Goal: Transaction & Acquisition: Purchase product/service

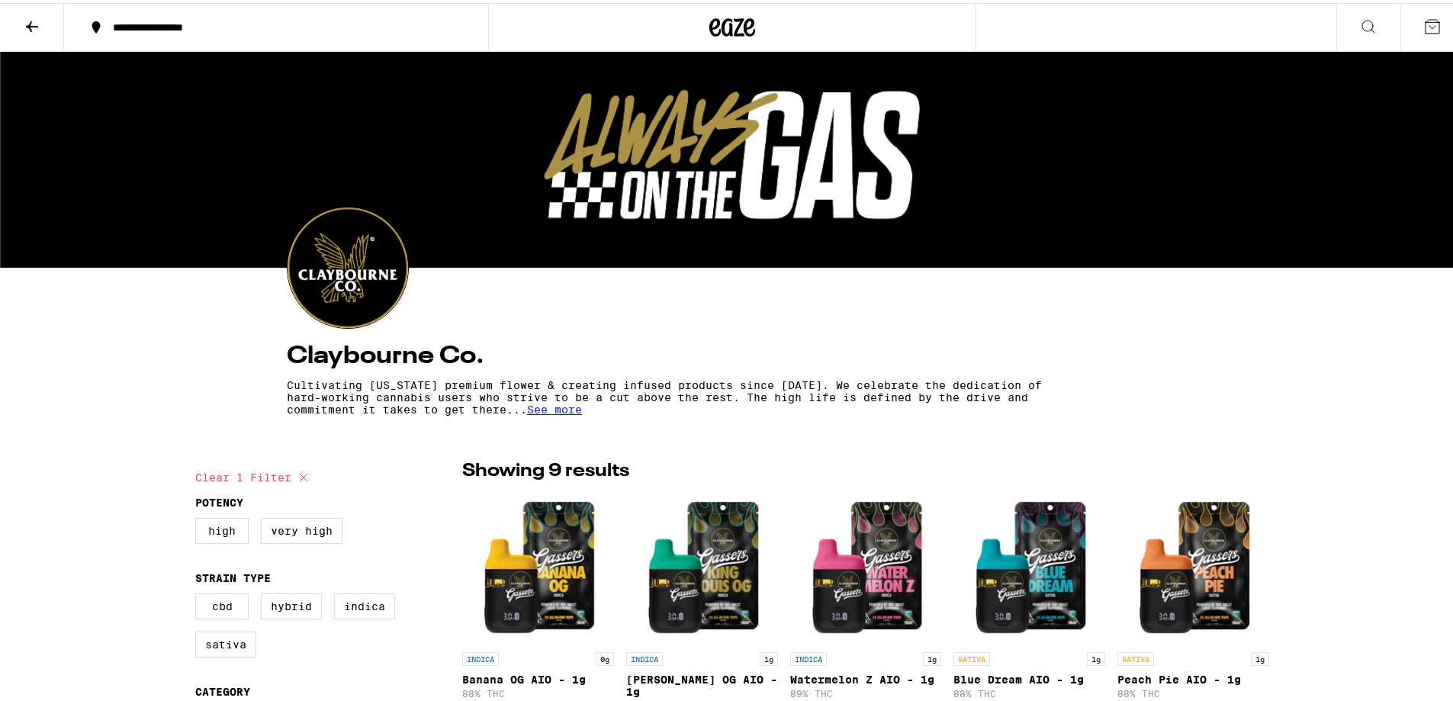
click at [37, 28] on icon at bounding box center [32, 23] width 18 height 18
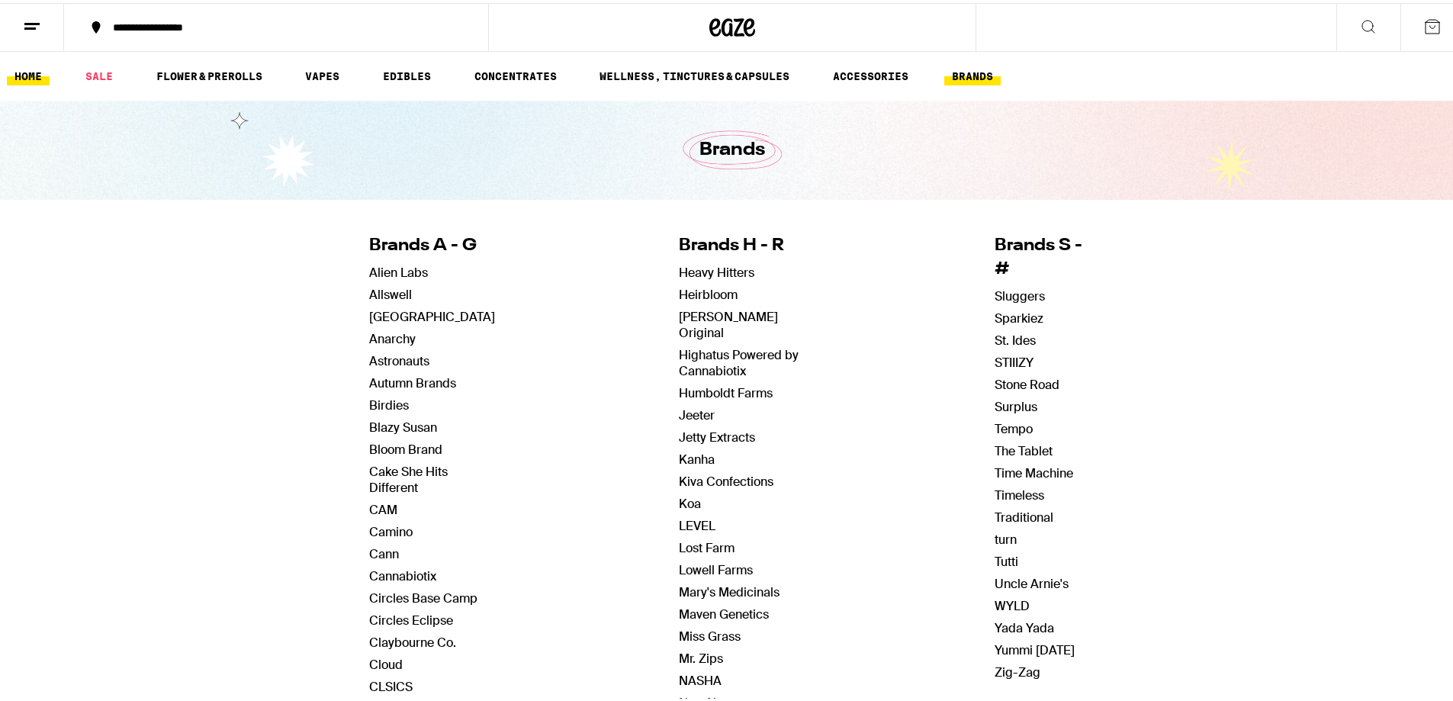
click at [40, 80] on link "HOME" at bounding box center [28, 73] width 43 height 18
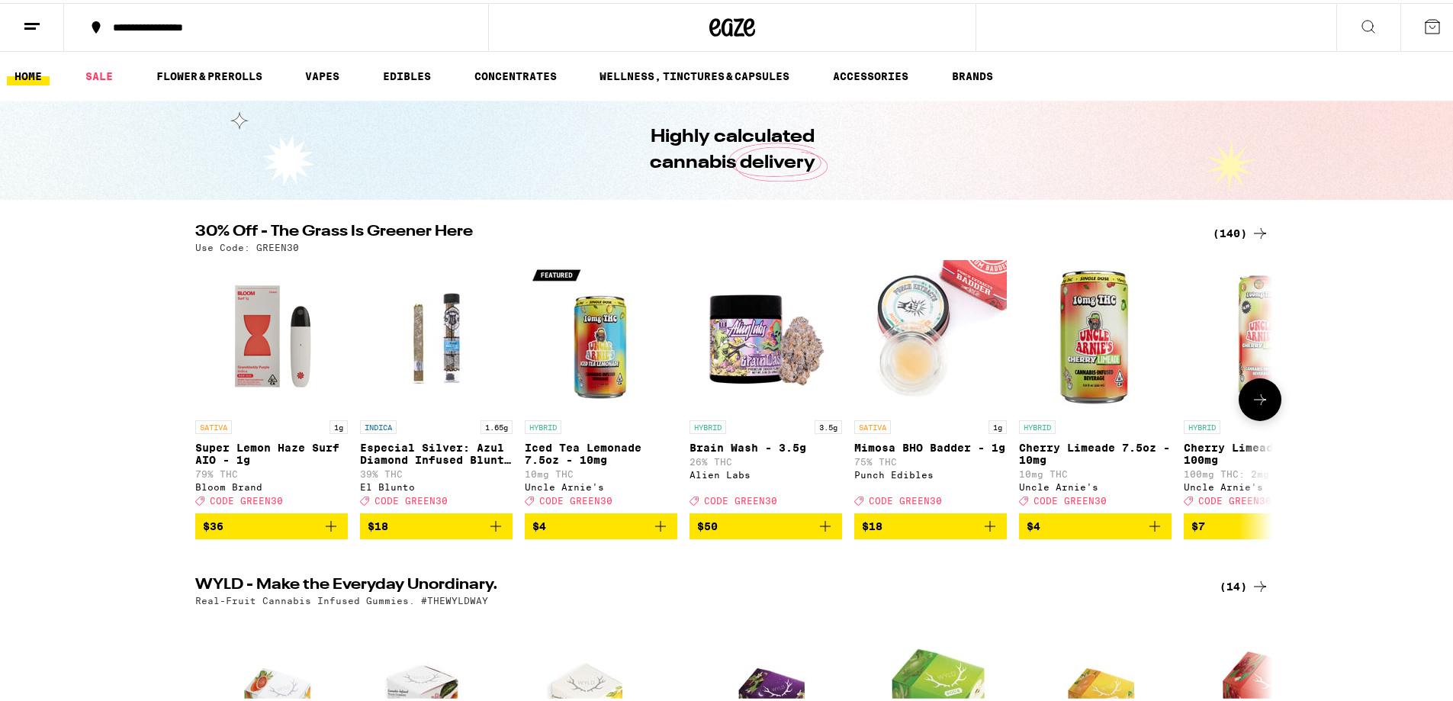
click at [1254, 405] on icon at bounding box center [1259, 396] width 18 height 18
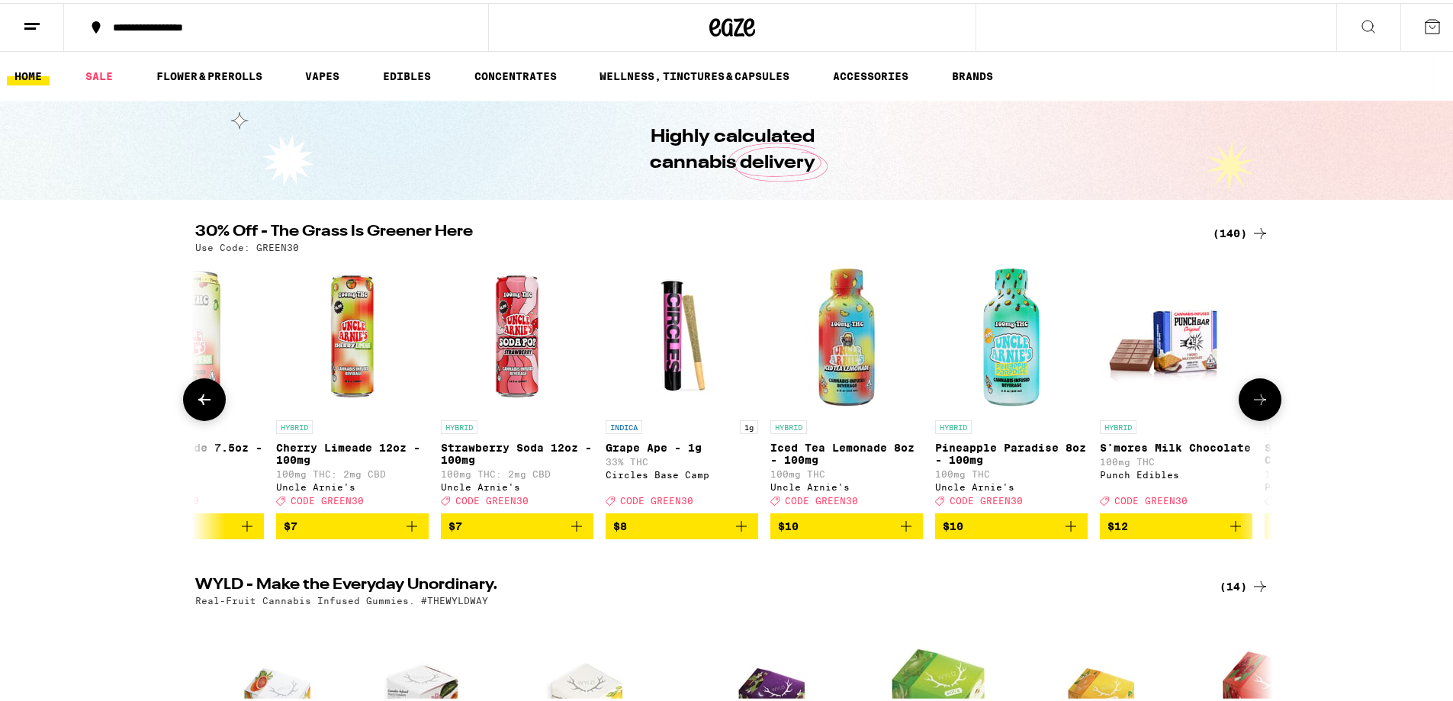
click at [1255, 402] on icon at bounding box center [1260, 396] width 12 height 11
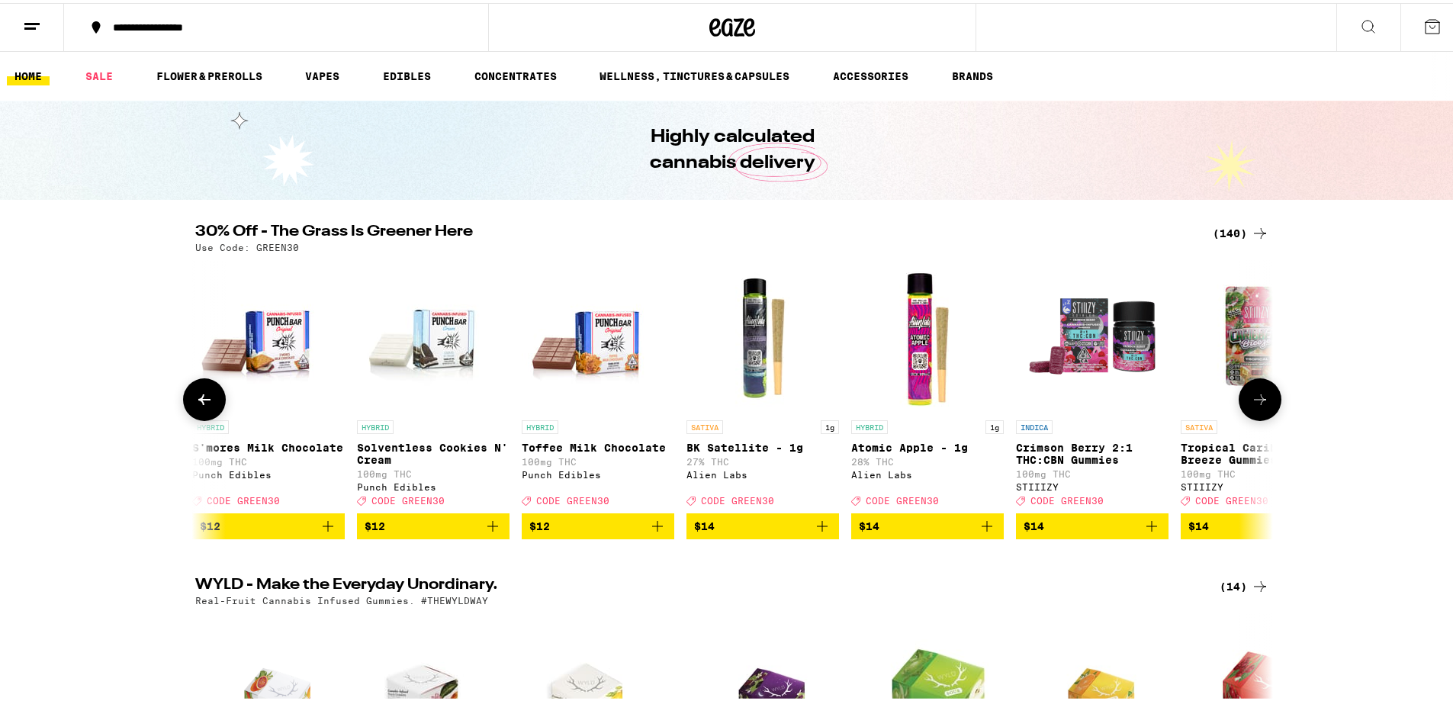
click at [1255, 402] on icon at bounding box center [1260, 396] width 12 height 11
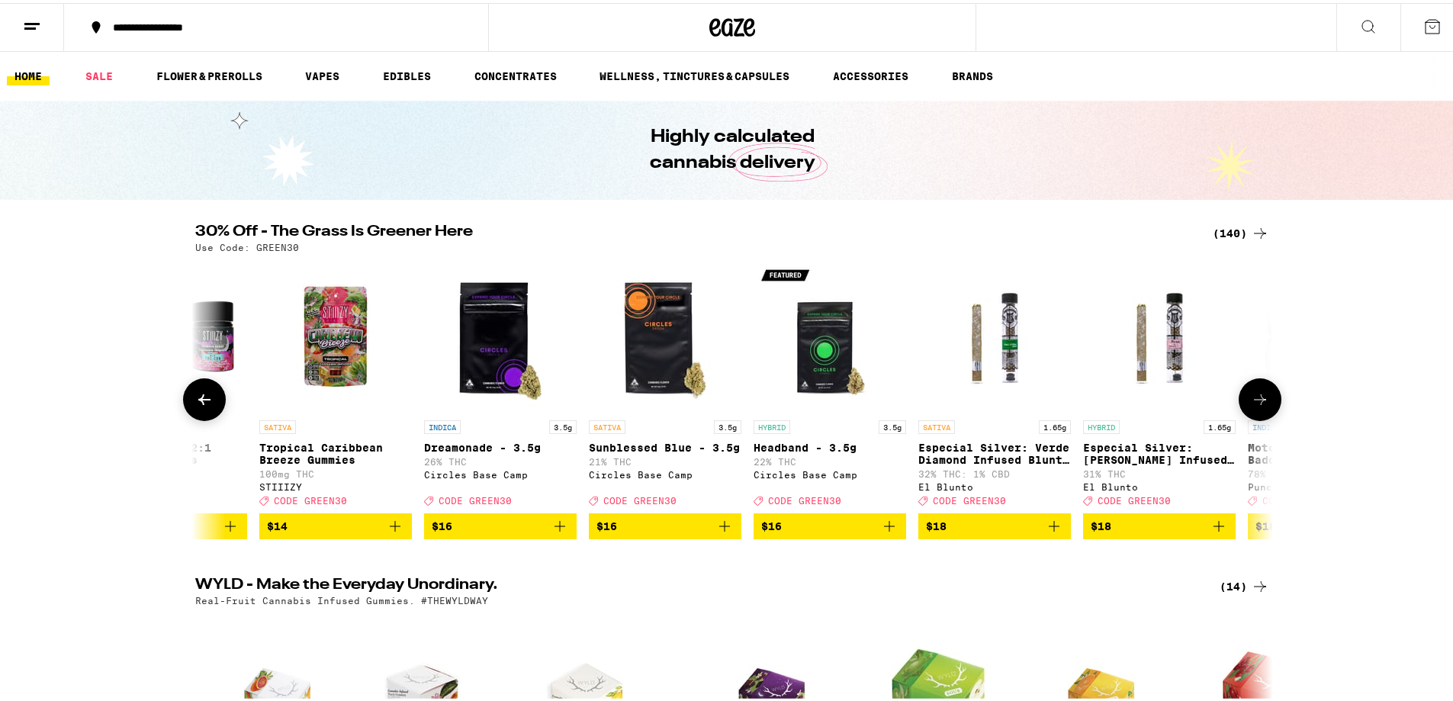
click at [1255, 402] on icon at bounding box center [1260, 396] width 12 height 11
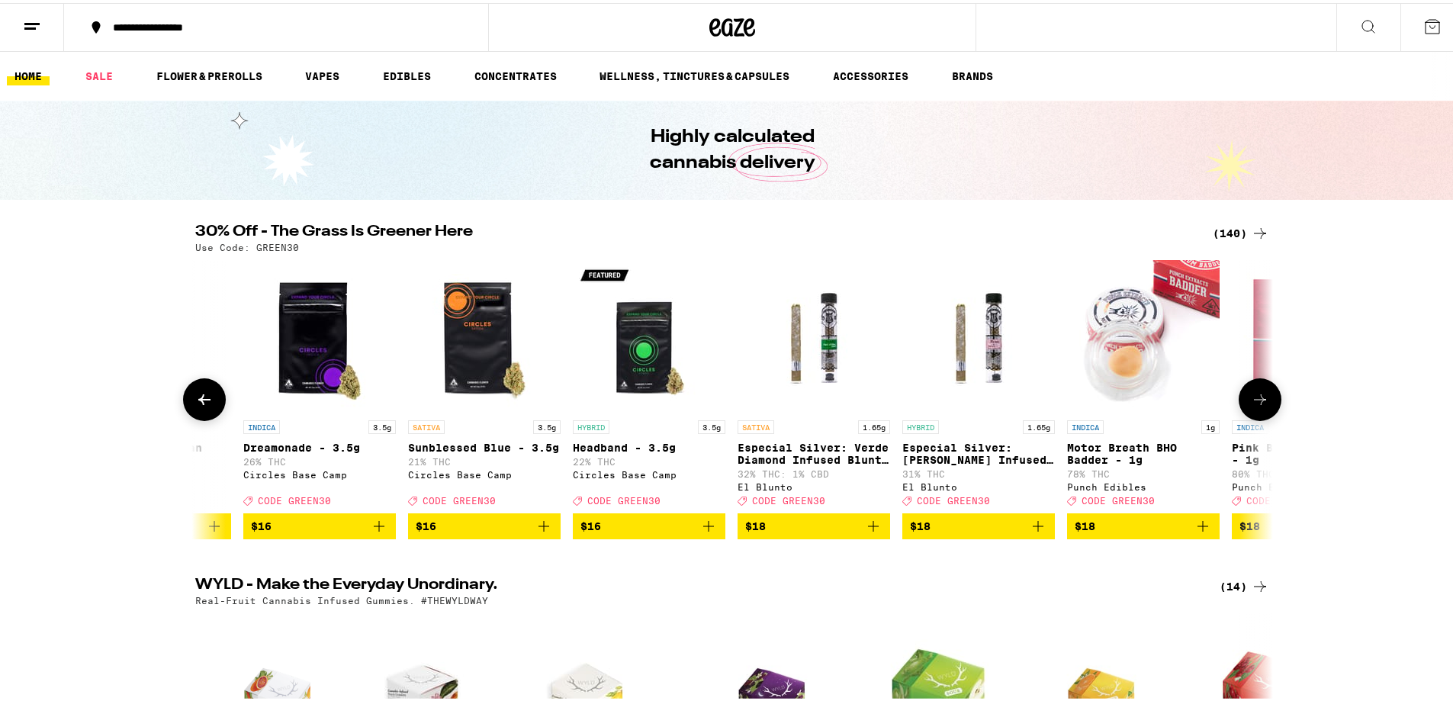
click at [1255, 402] on icon at bounding box center [1260, 396] width 12 height 11
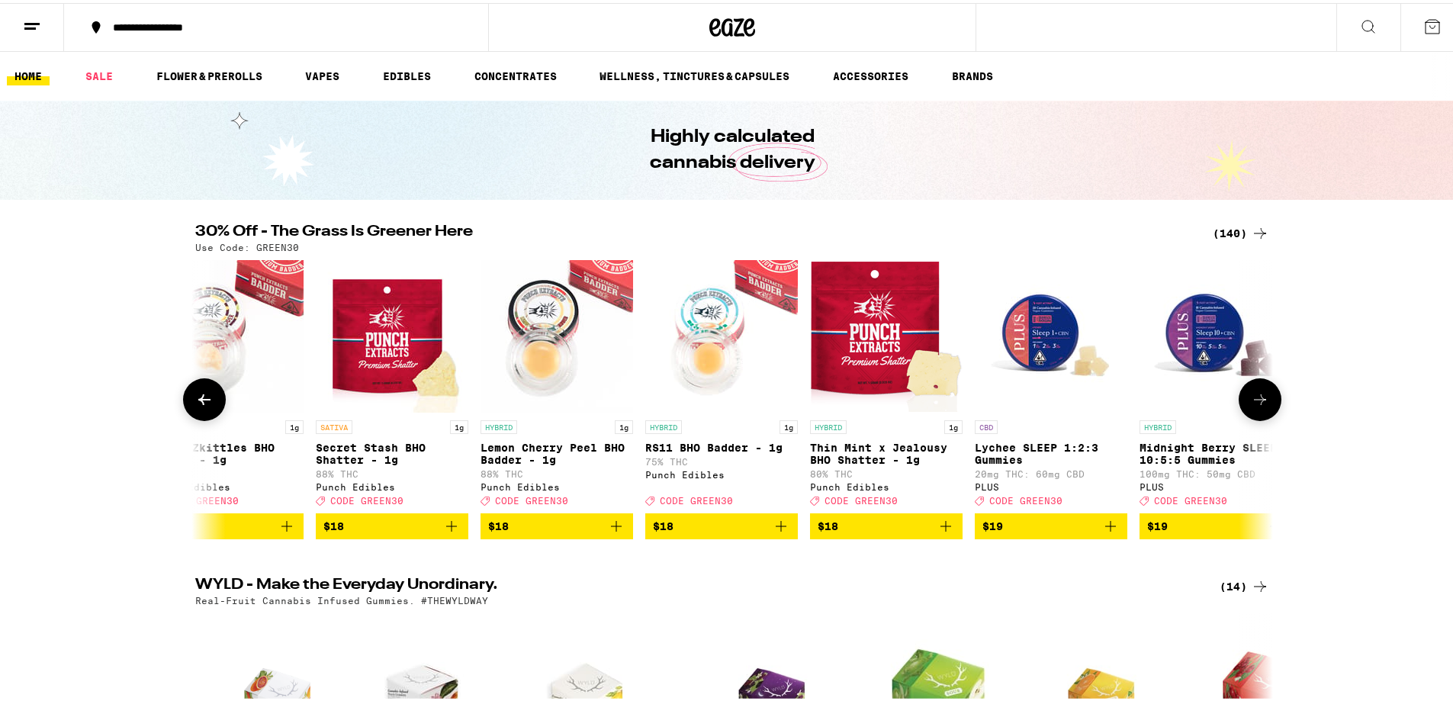
click at [1255, 402] on icon at bounding box center [1260, 396] width 12 height 11
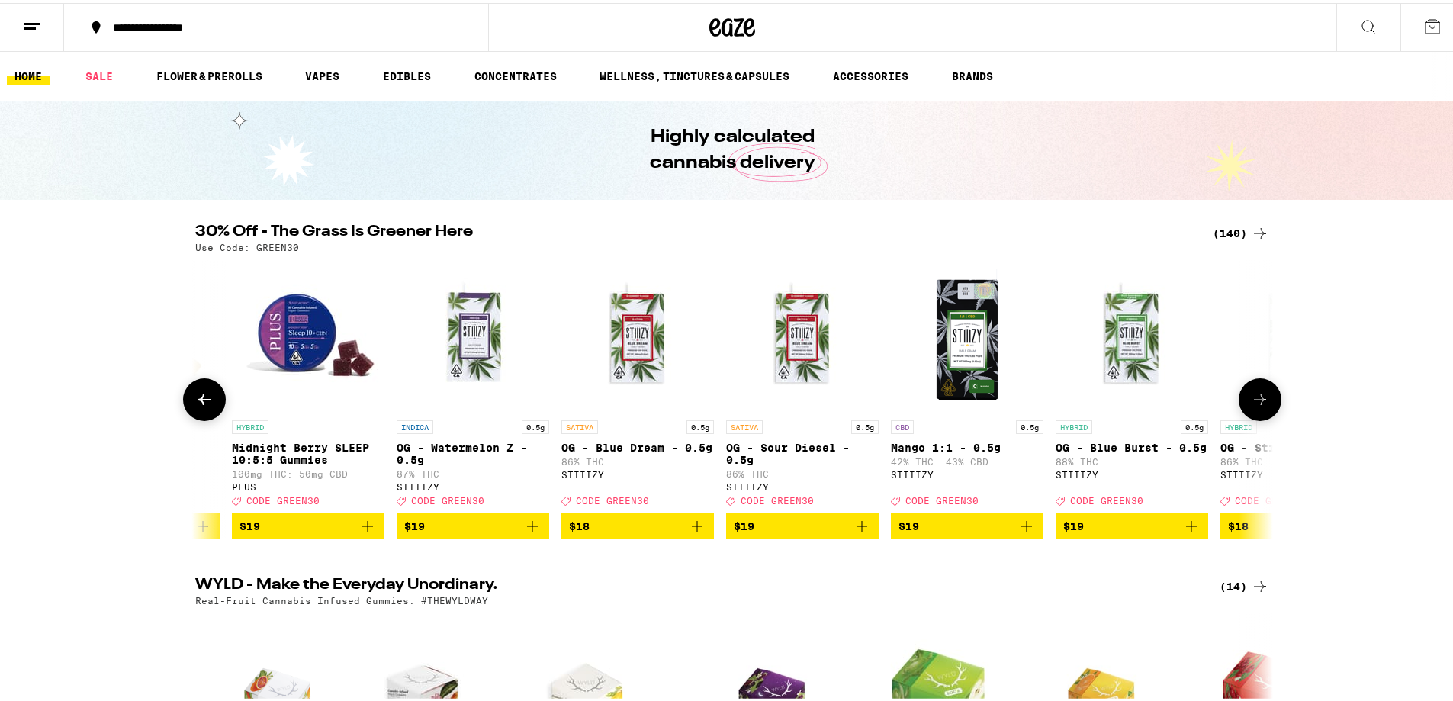
click at [1255, 402] on icon at bounding box center [1260, 396] width 12 height 11
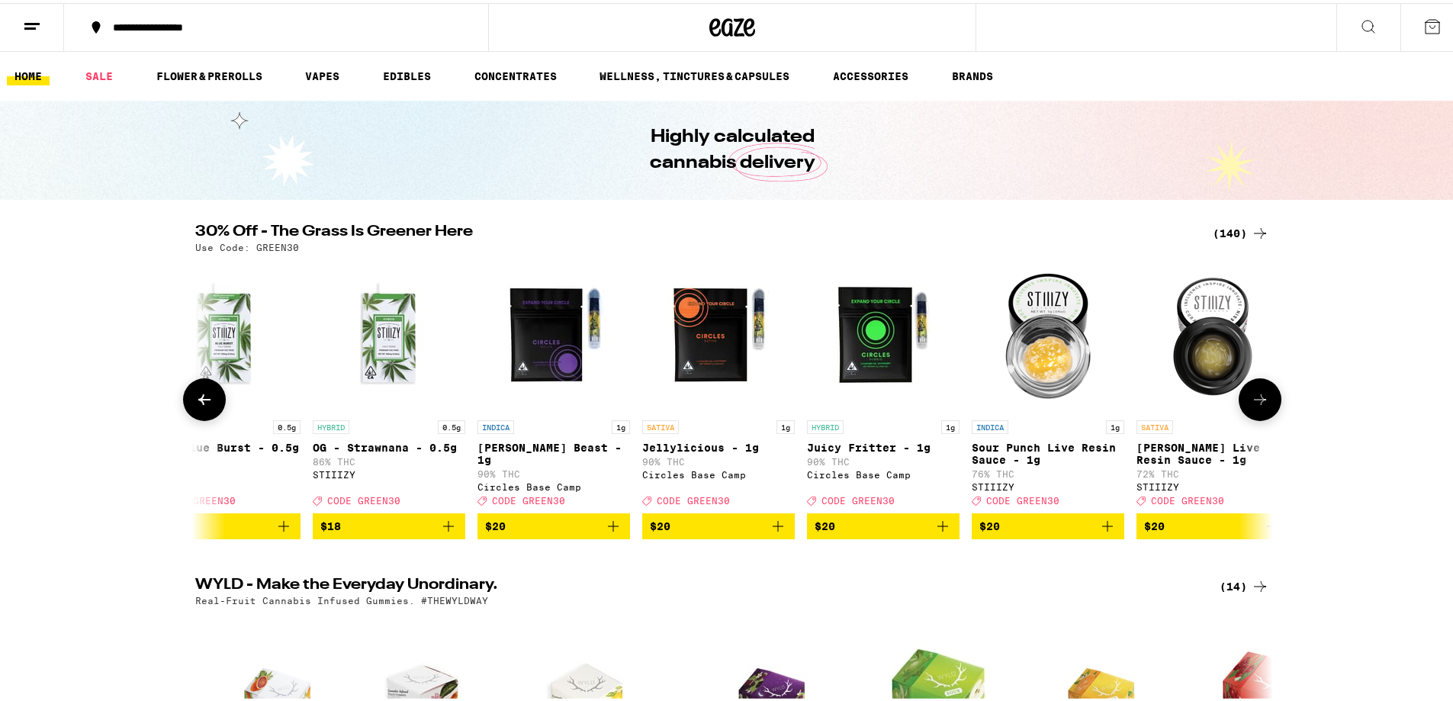
click at [1255, 402] on icon at bounding box center [1260, 396] width 12 height 11
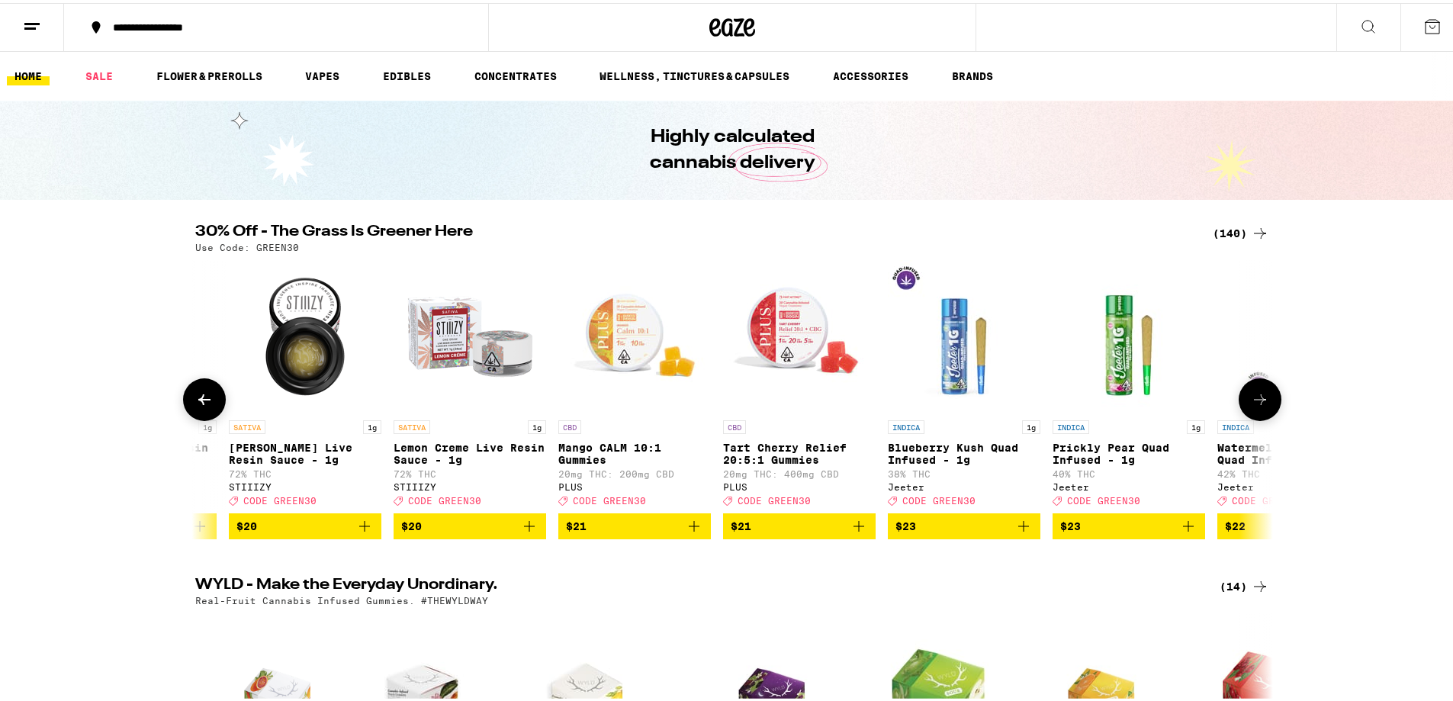
click at [1255, 402] on icon at bounding box center [1260, 396] width 12 height 11
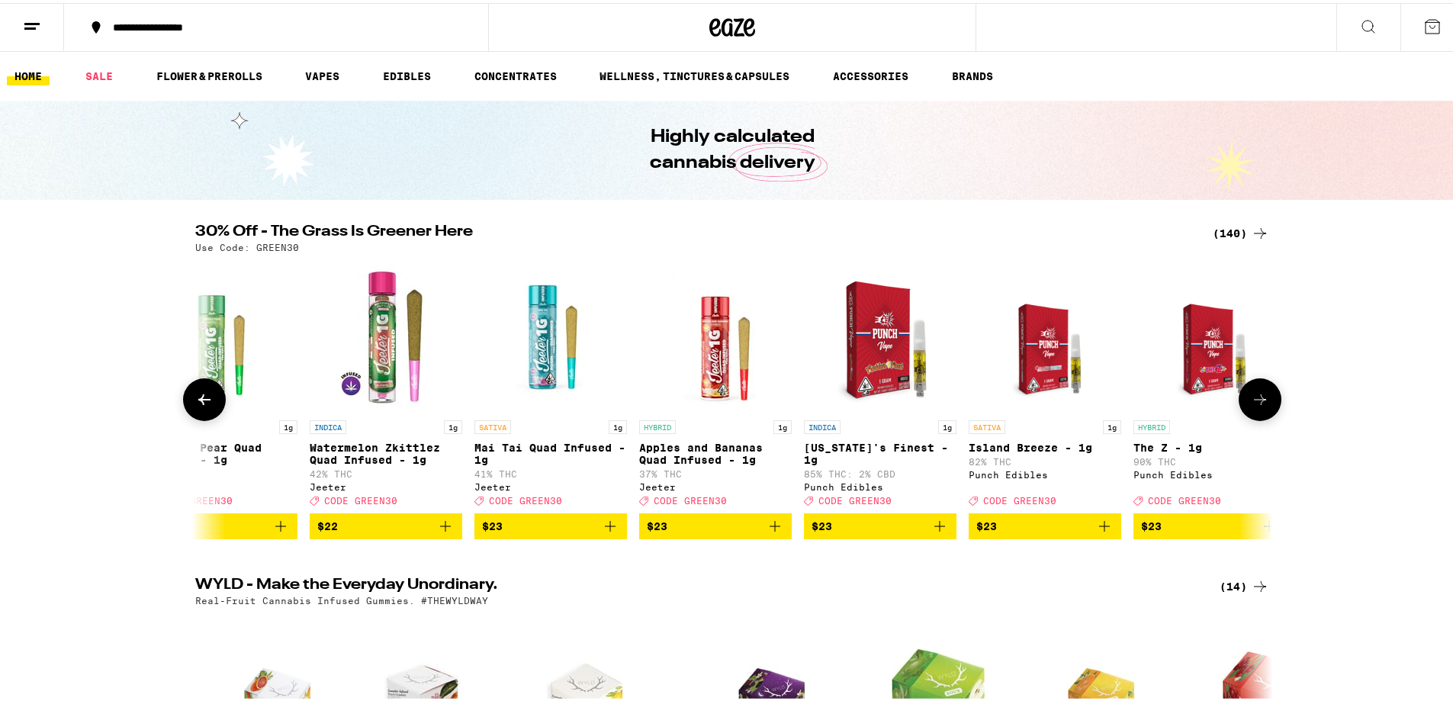
click at [1255, 402] on icon at bounding box center [1260, 396] width 12 height 11
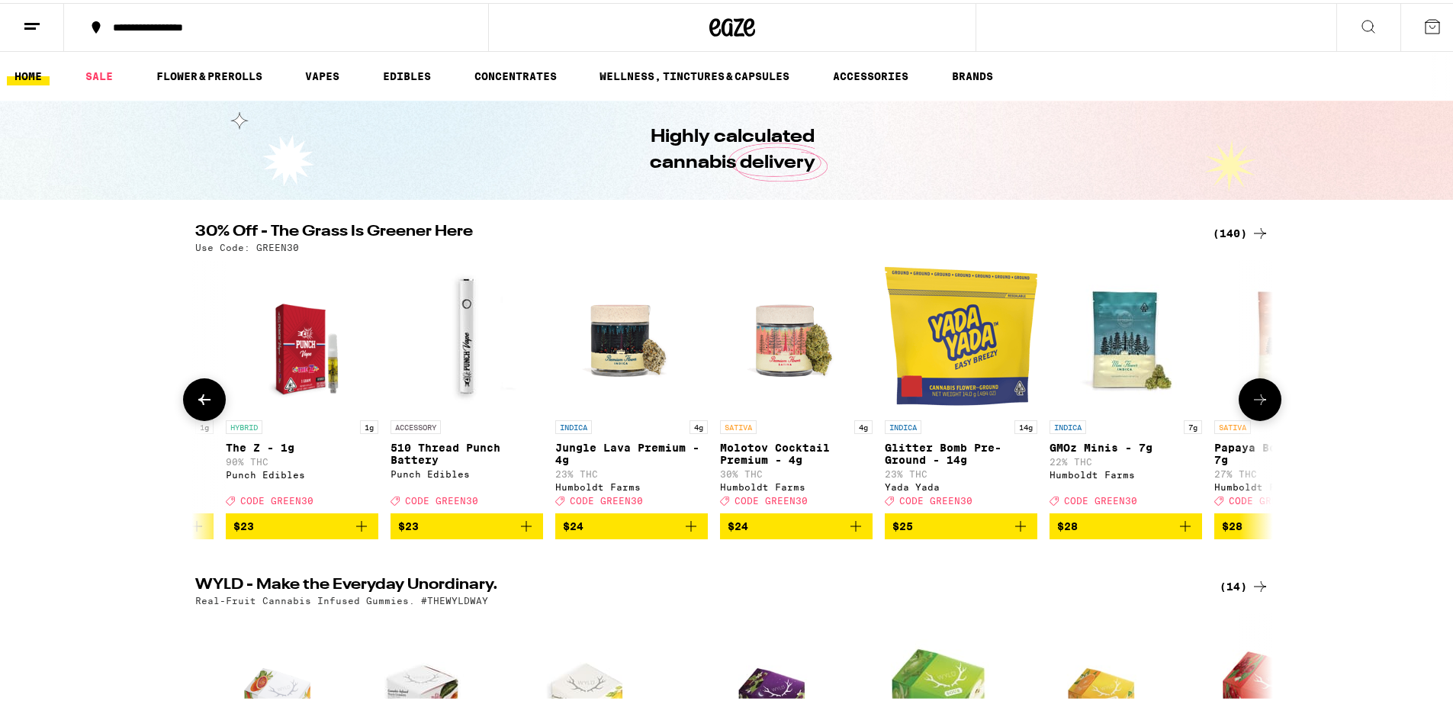
click at [1255, 402] on icon at bounding box center [1260, 396] width 12 height 11
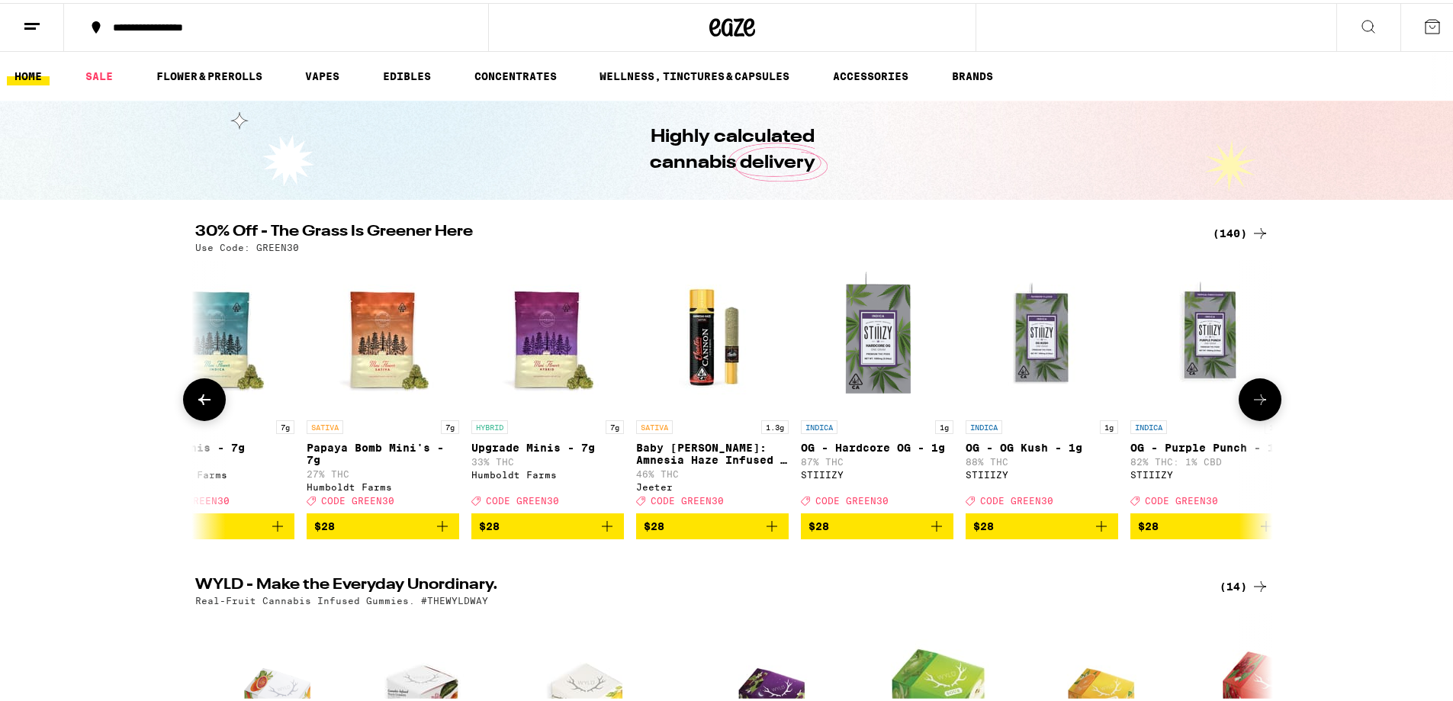
click at [1255, 402] on icon at bounding box center [1260, 396] width 12 height 11
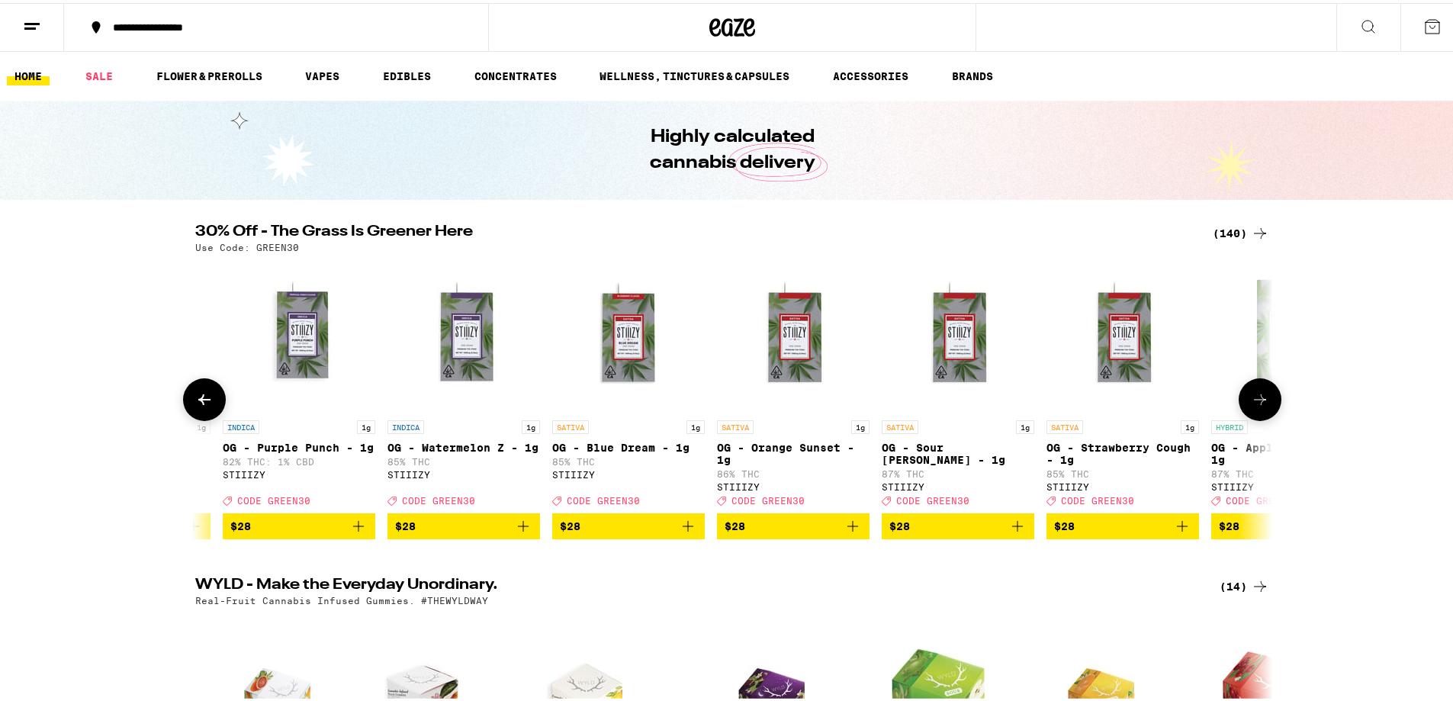
click at [1255, 402] on icon at bounding box center [1260, 396] width 12 height 11
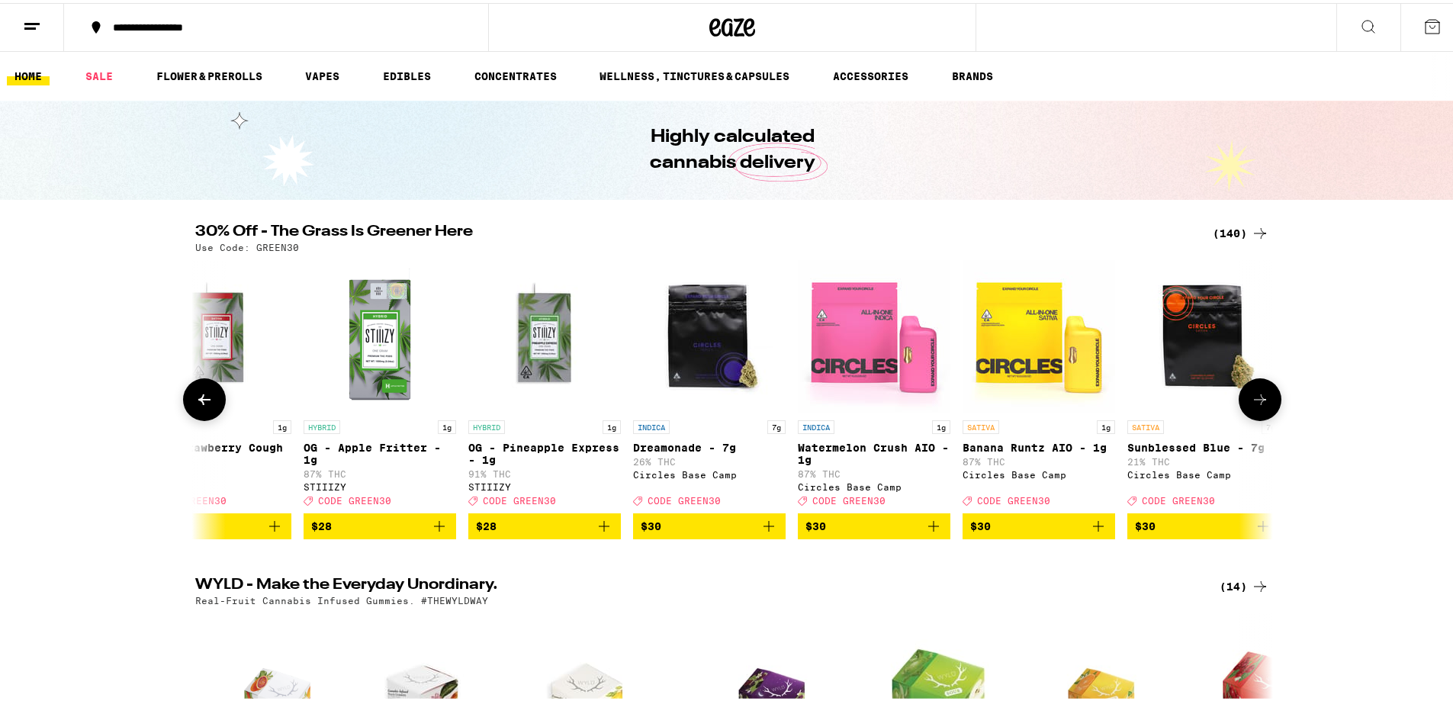
click at [1255, 402] on icon at bounding box center [1260, 396] width 12 height 11
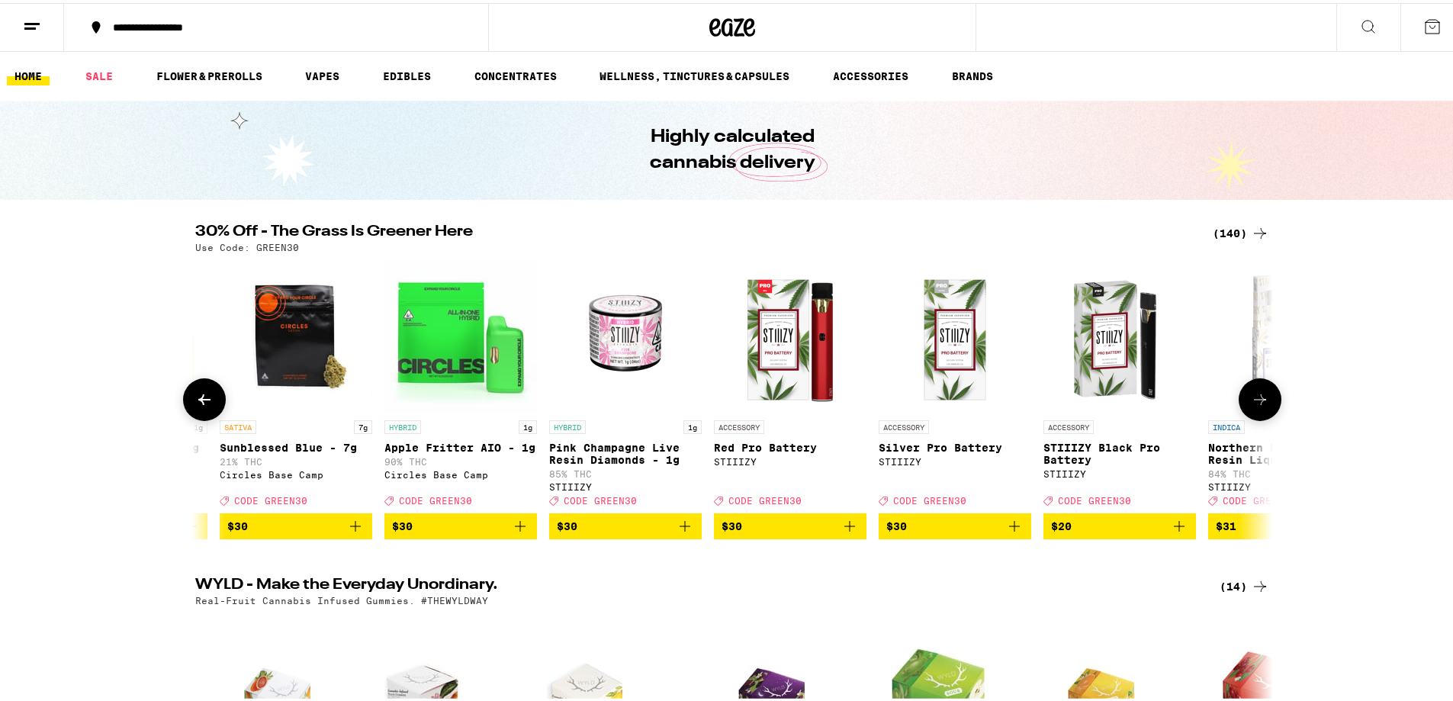
click at [1255, 402] on icon at bounding box center [1260, 396] width 12 height 11
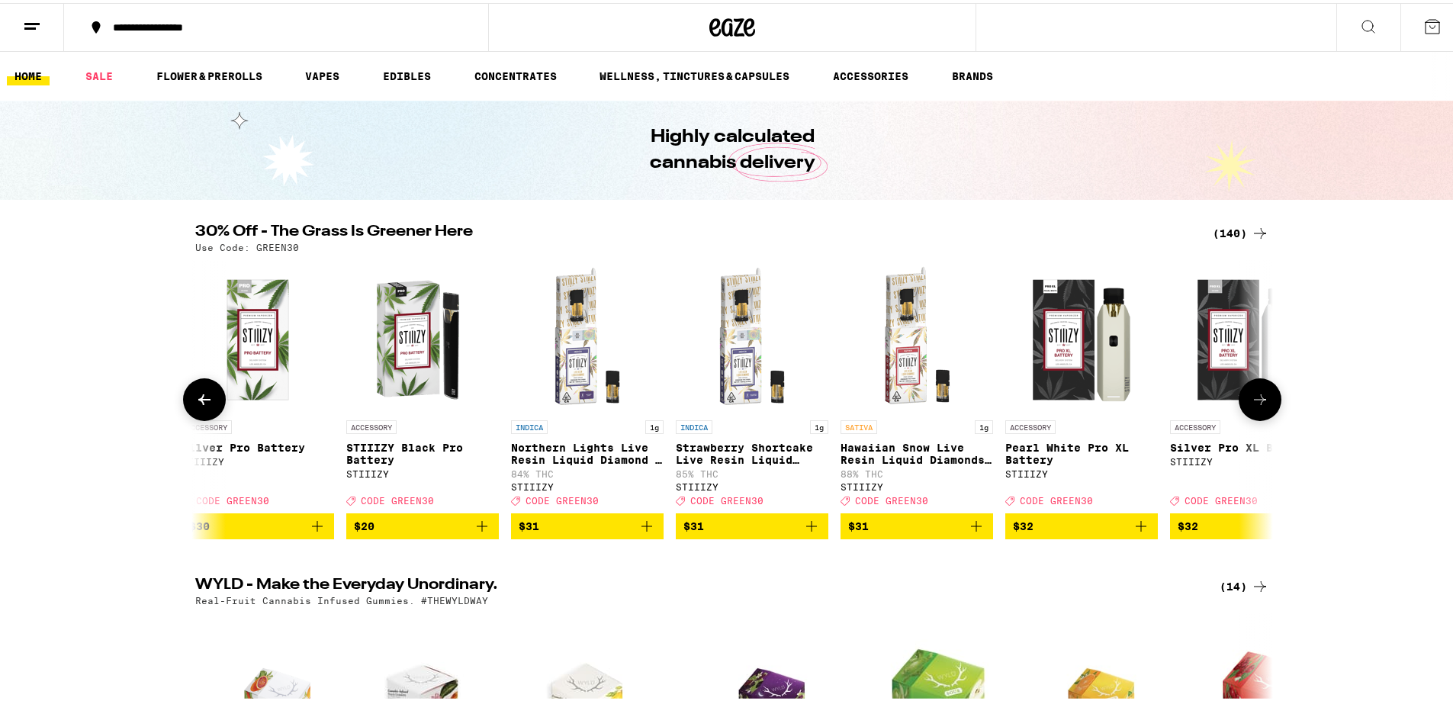
click at [1255, 402] on icon at bounding box center [1260, 396] width 12 height 11
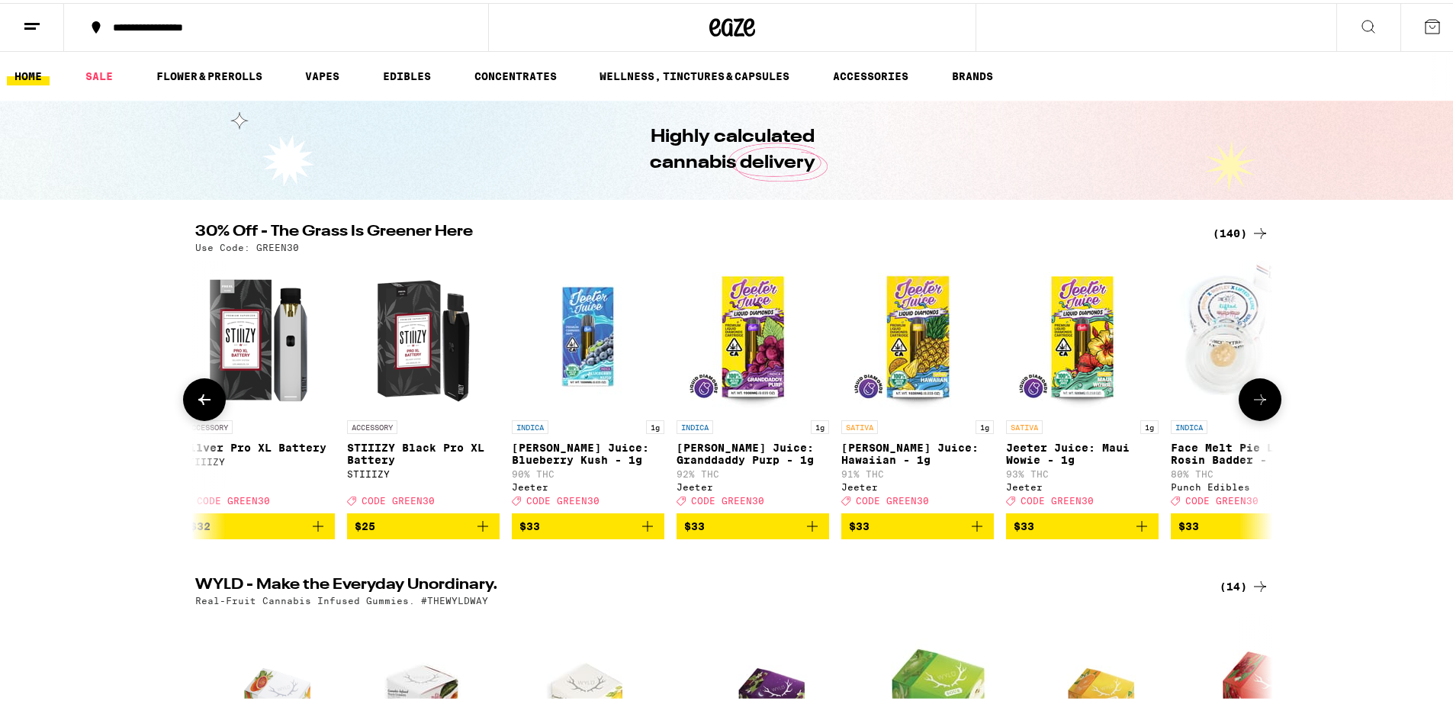
click at [1255, 402] on icon at bounding box center [1260, 396] width 12 height 11
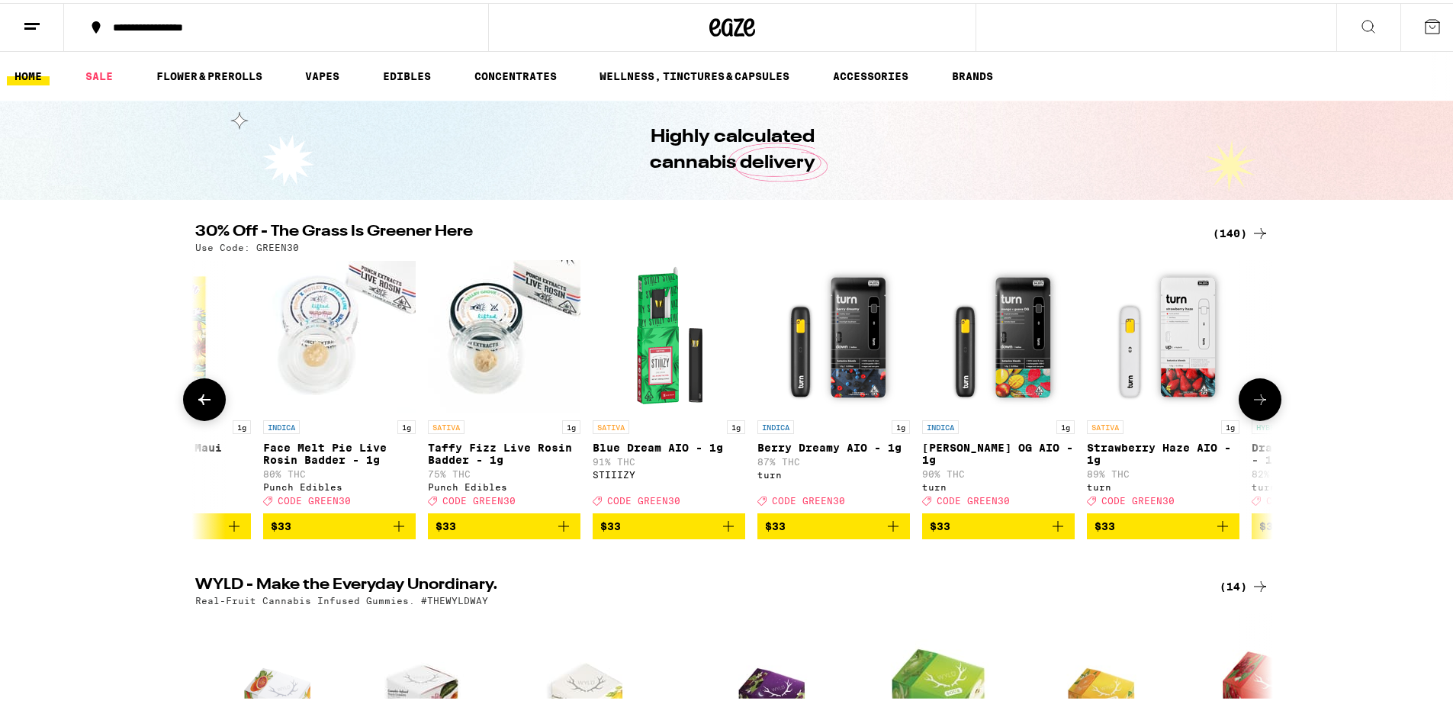
click at [1255, 402] on icon at bounding box center [1260, 396] width 12 height 11
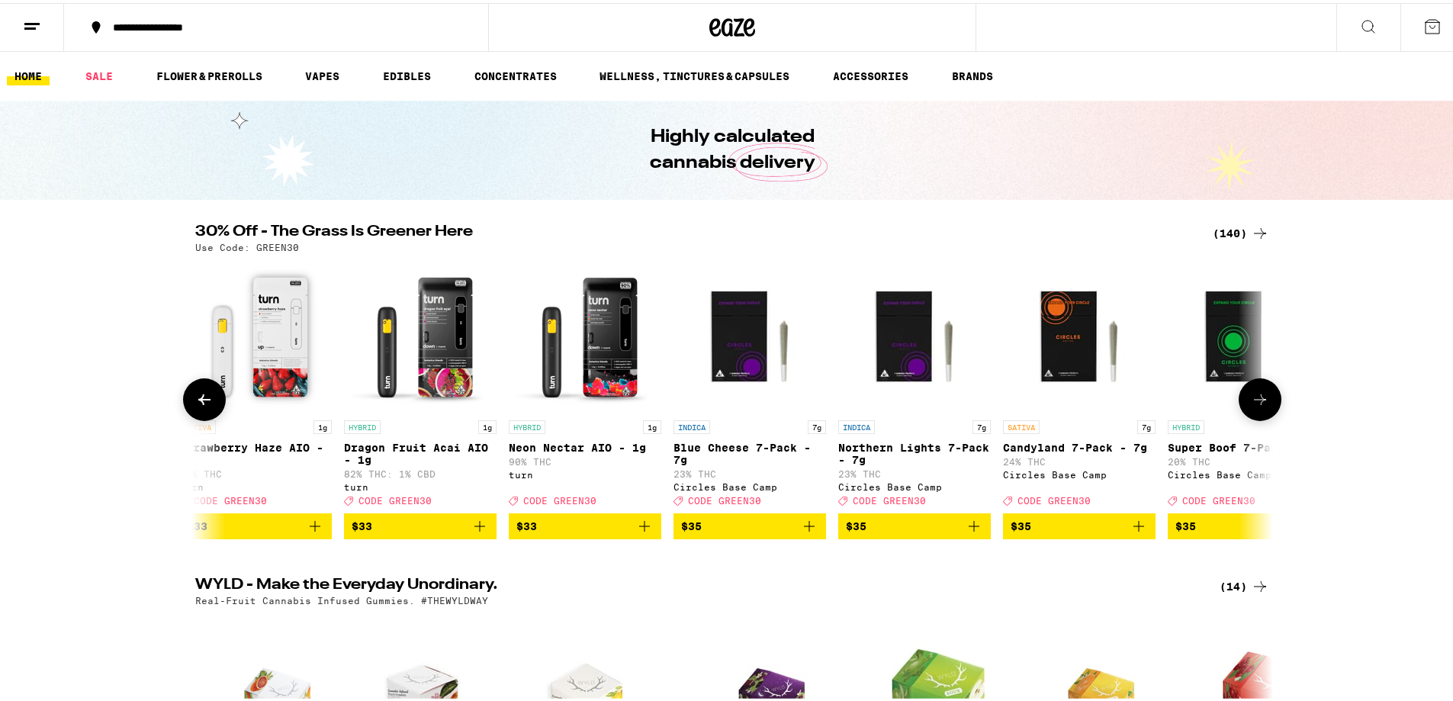
click at [1255, 402] on icon at bounding box center [1260, 396] width 12 height 11
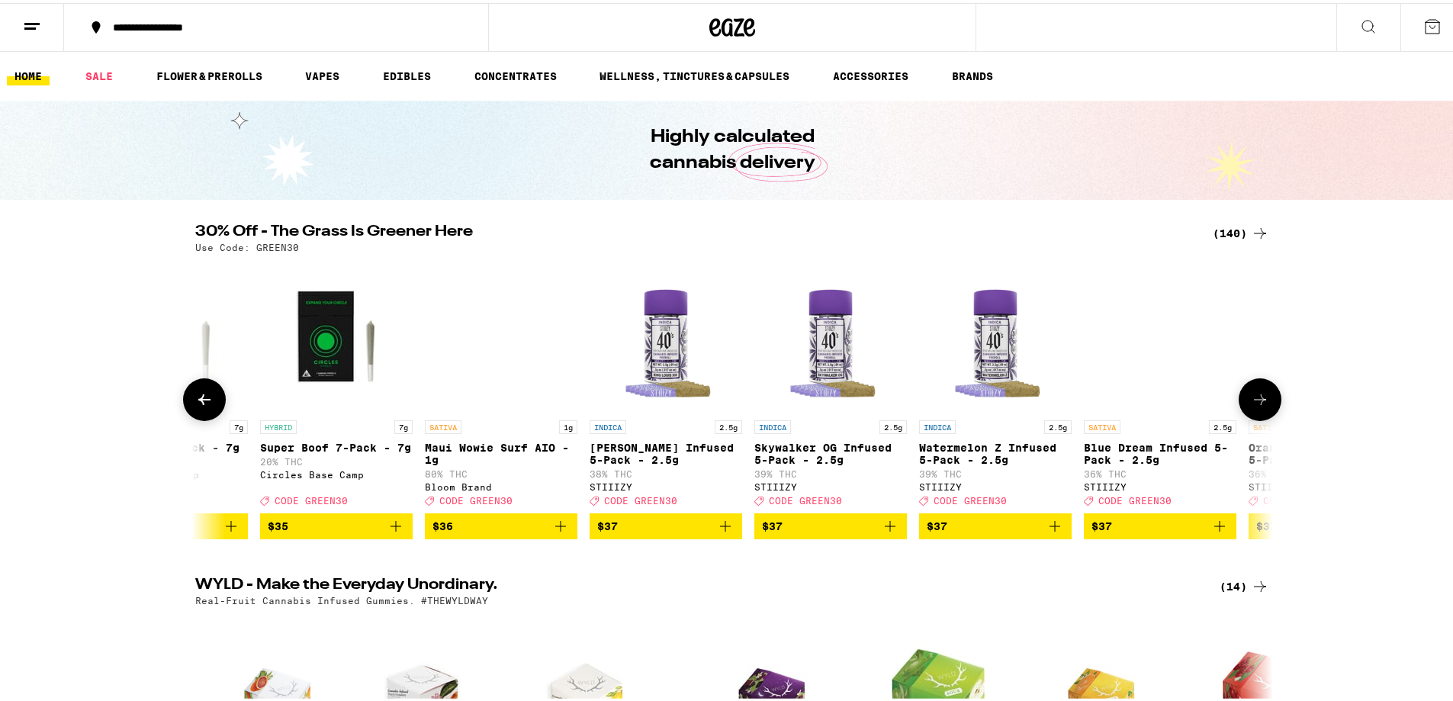
click at [1255, 402] on icon at bounding box center [1260, 396] width 12 height 11
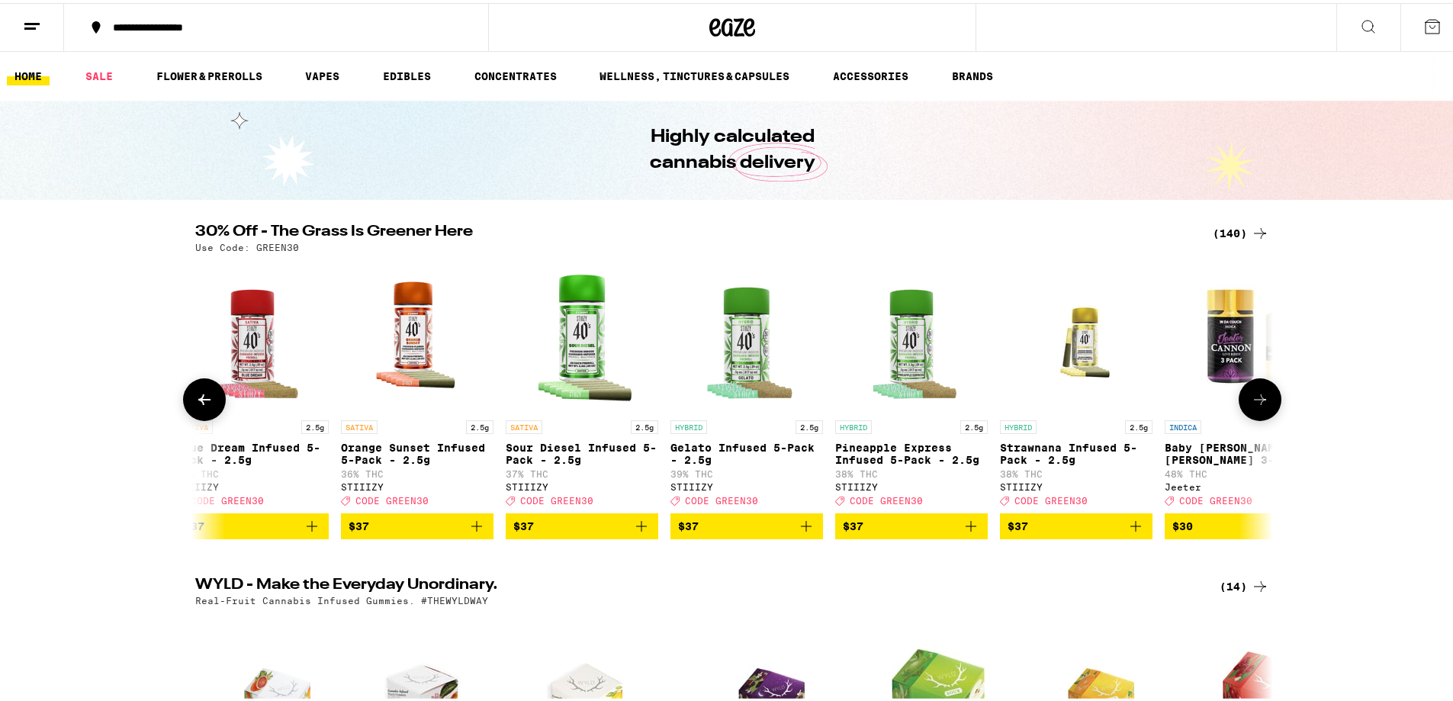
click at [1255, 402] on icon at bounding box center [1260, 396] width 12 height 11
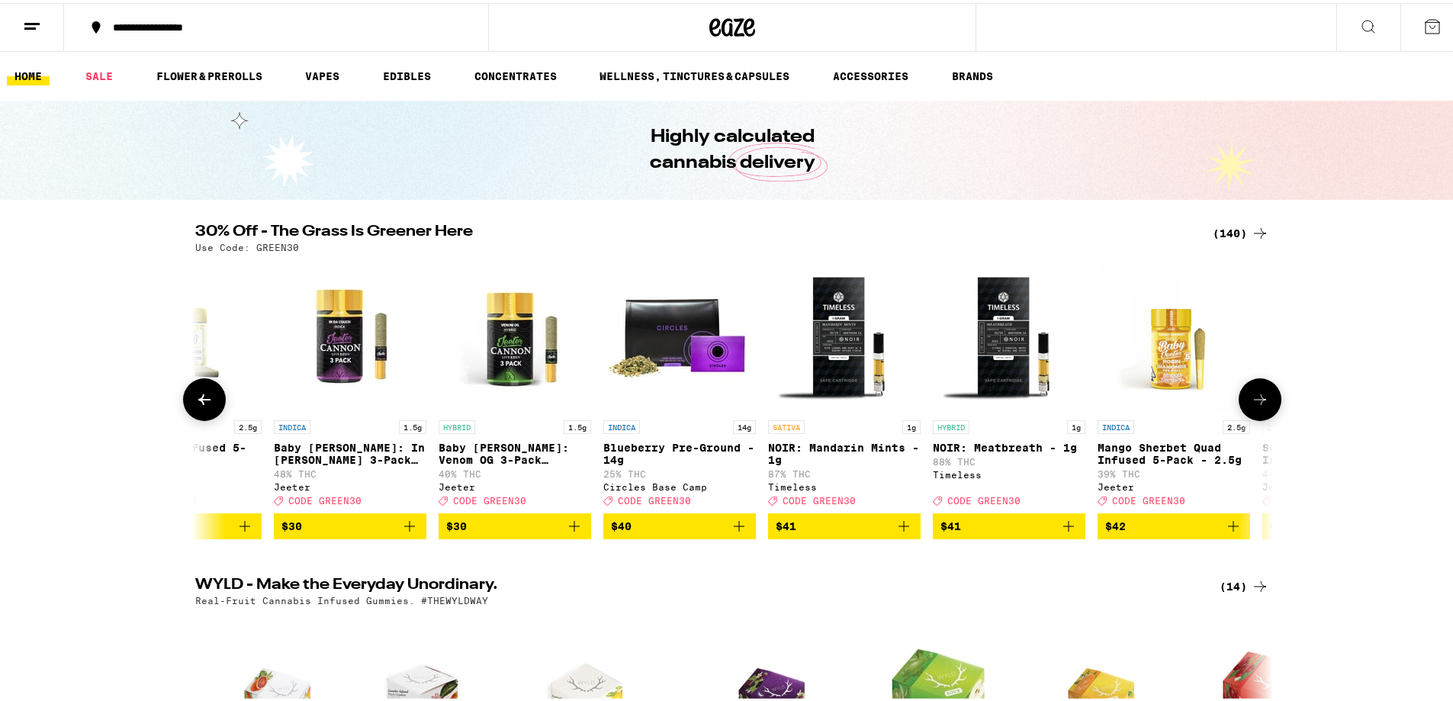
scroll to position [0, 18714]
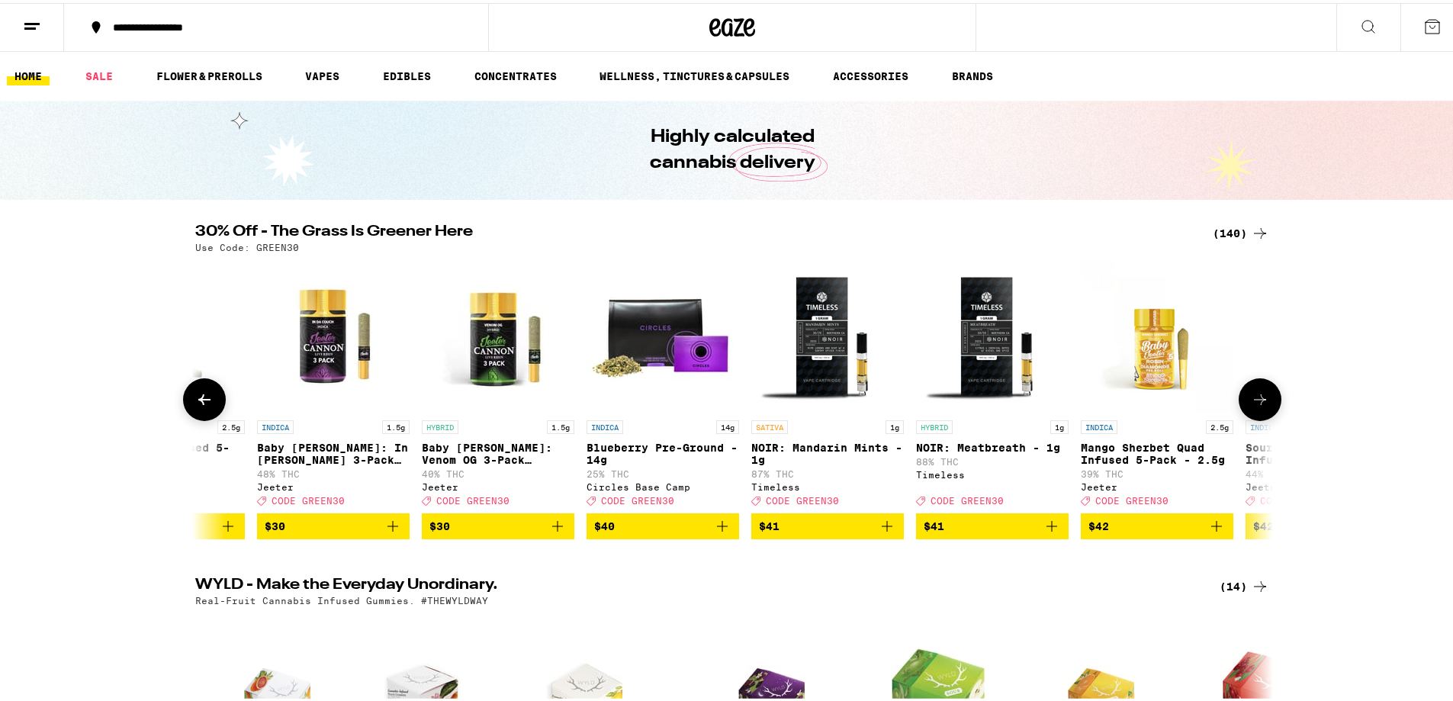
click at [1255, 402] on icon at bounding box center [1260, 396] width 12 height 11
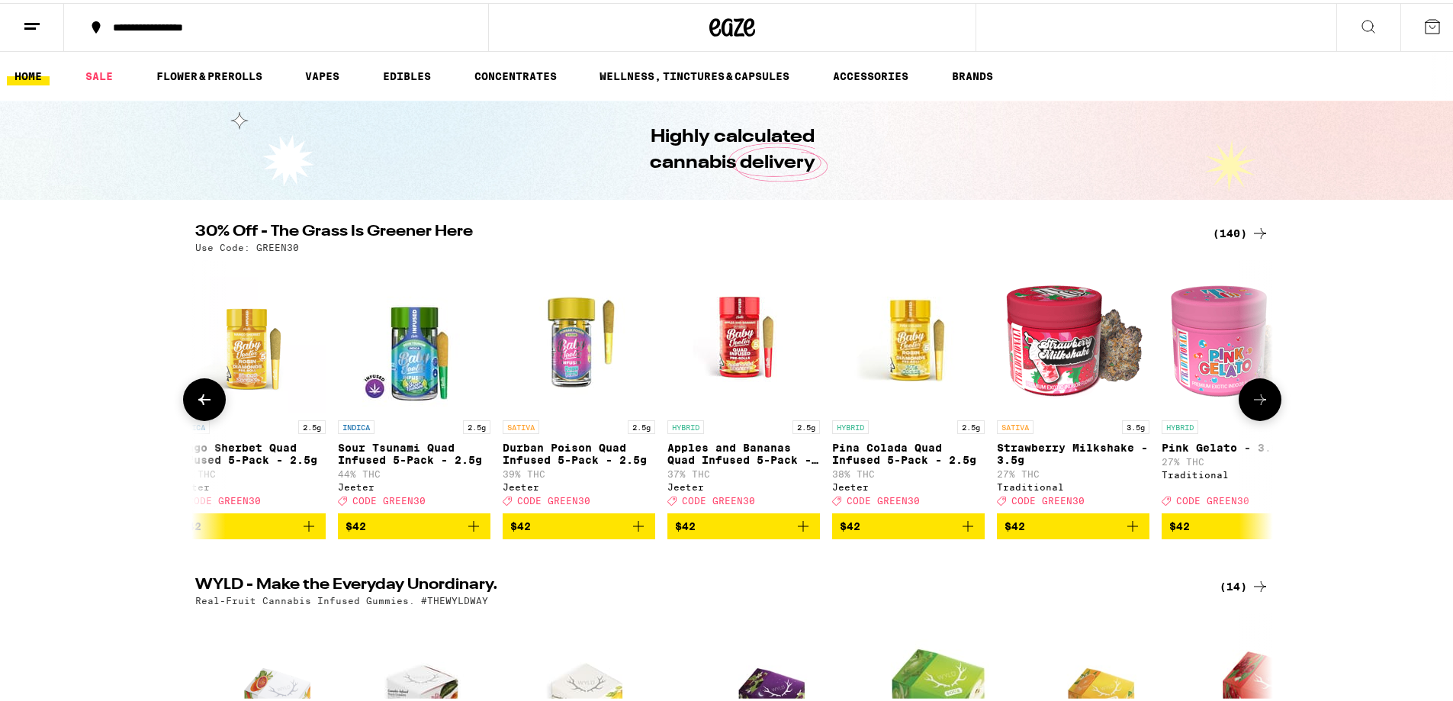
click at [1255, 402] on icon at bounding box center [1260, 396] width 12 height 11
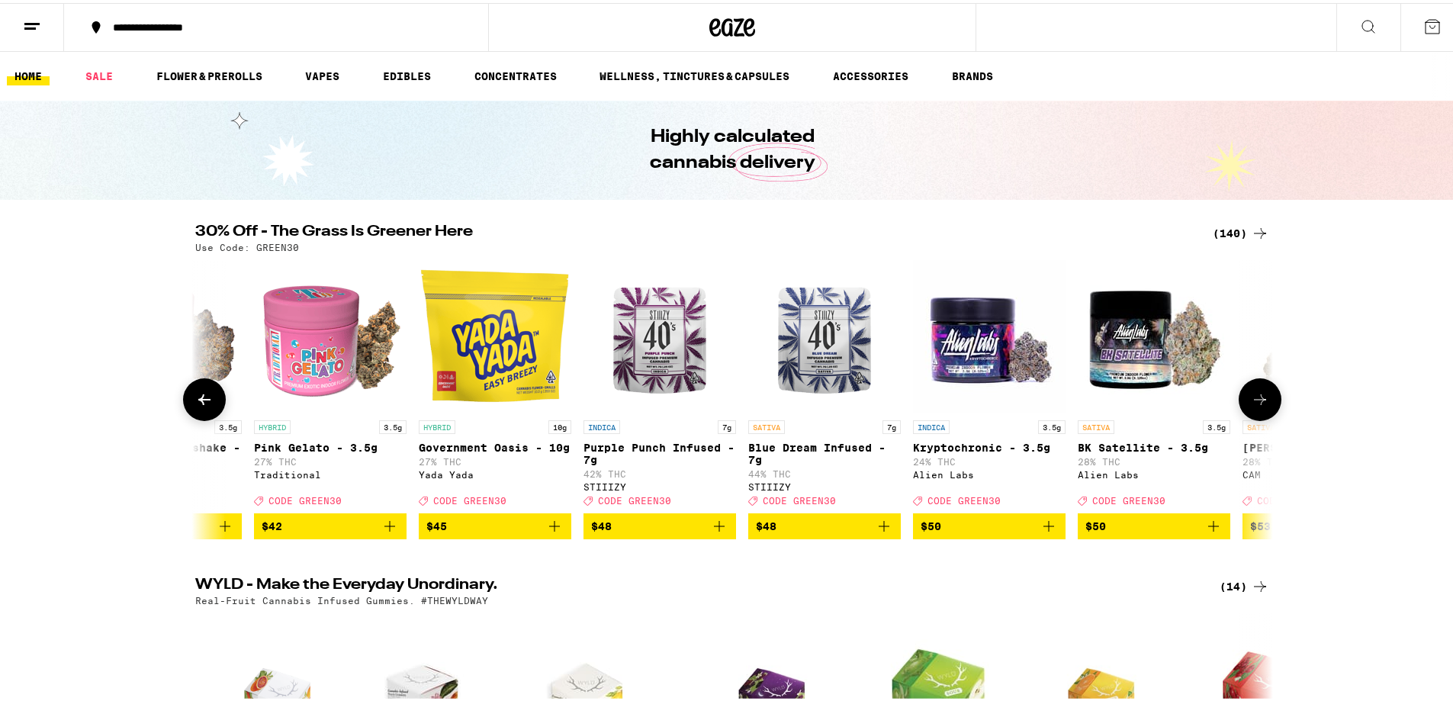
click at [1255, 402] on icon at bounding box center [1260, 396] width 12 height 11
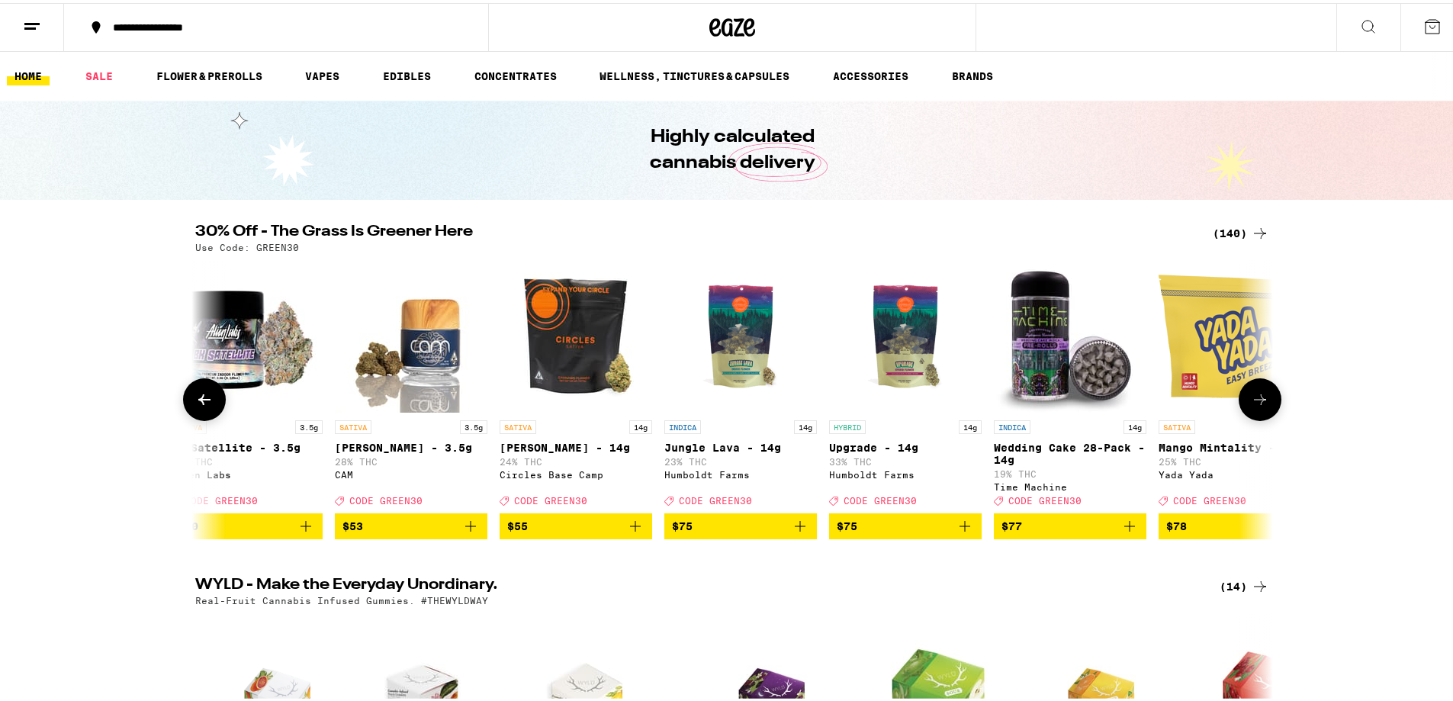
click at [1255, 402] on icon at bounding box center [1260, 396] width 12 height 11
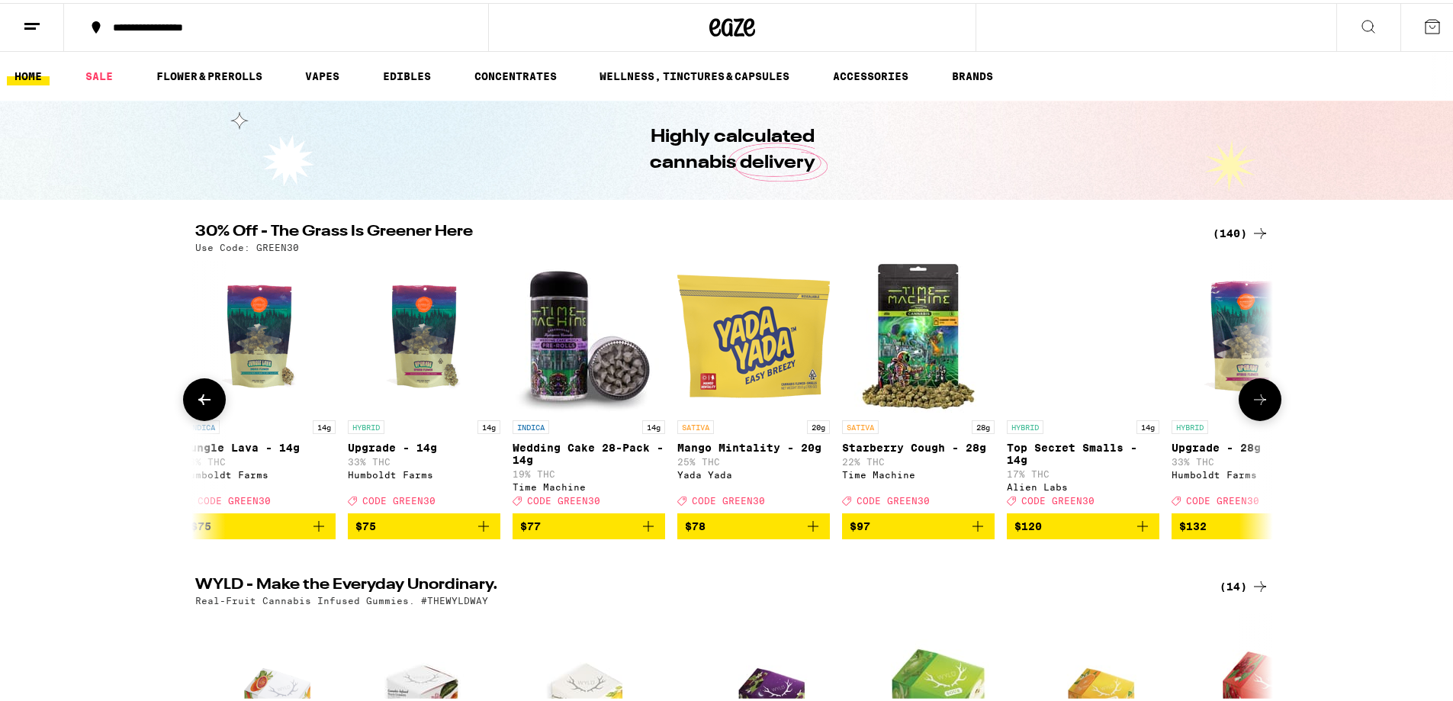
scroll to position [0, 21984]
